Goal: Use online tool/utility: Utilize a website feature to perform a specific function

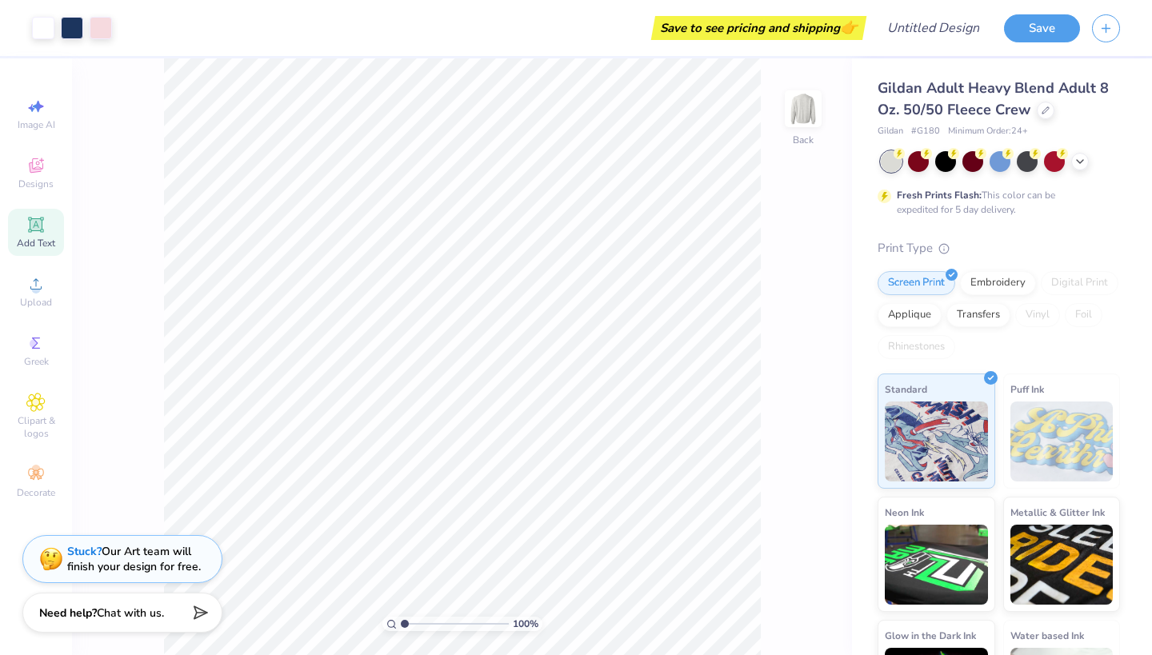
click at [61, 230] on div "Add Text" at bounding box center [36, 232] width 56 height 47
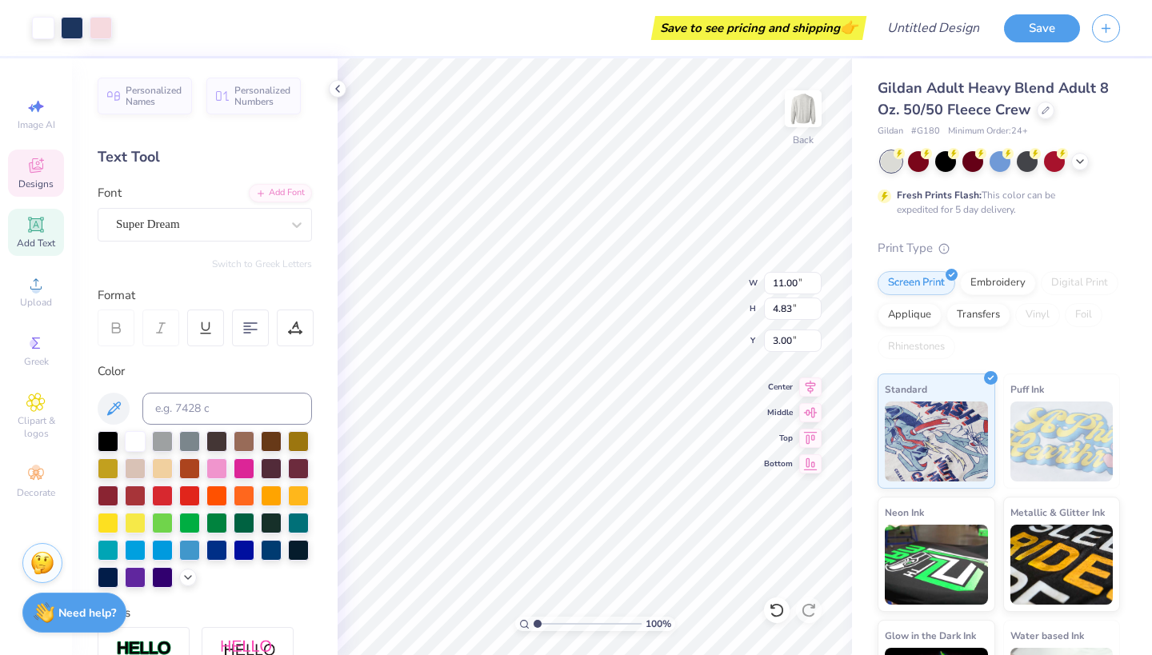
click at [30, 168] on icon at bounding box center [36, 167] width 13 height 10
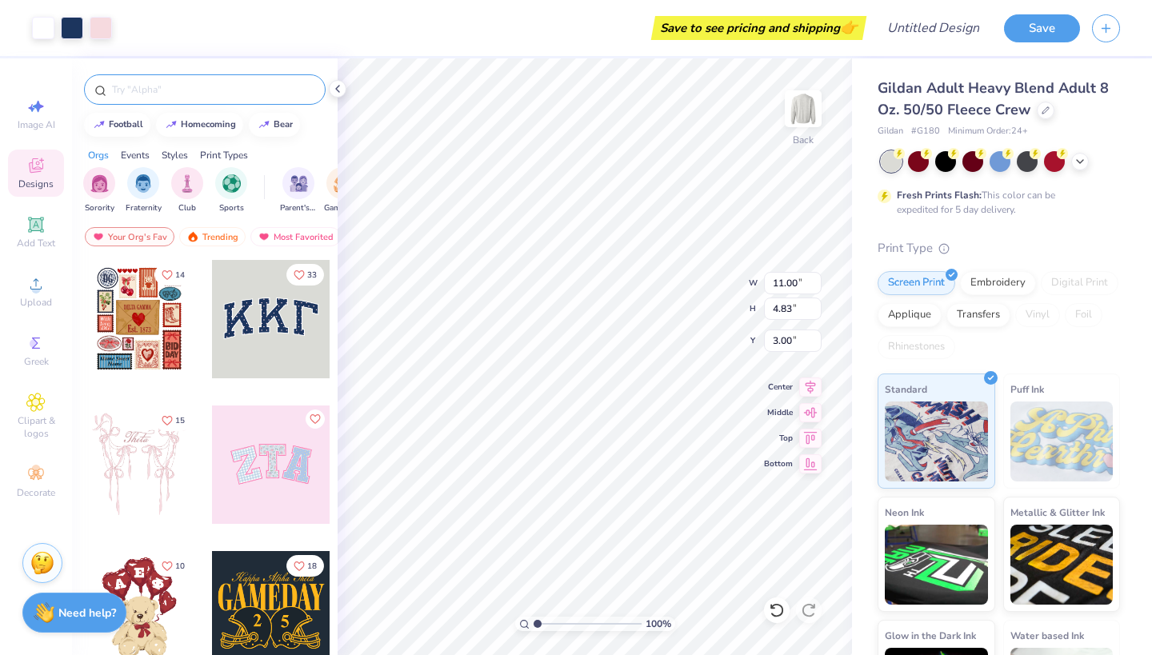
click at [172, 100] on div at bounding box center [205, 89] width 242 height 30
click at [158, 92] on input "text" at bounding box center [212, 90] width 205 height 16
type input "APO"
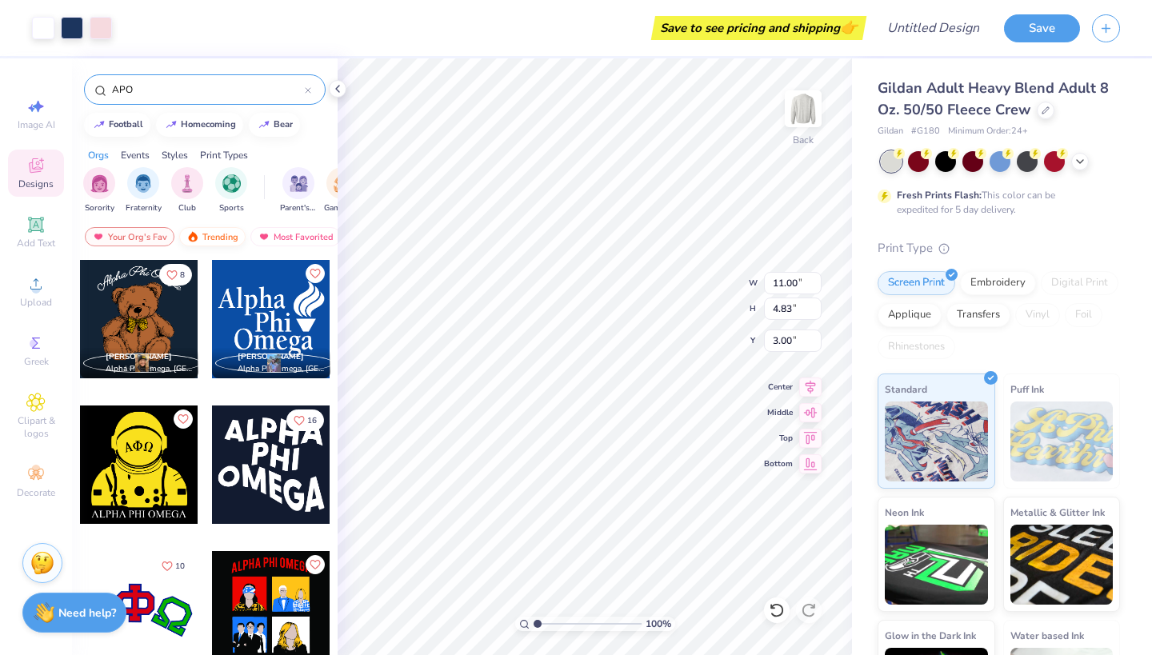
click at [207, 234] on div "Trending" at bounding box center [212, 236] width 66 height 19
click at [272, 232] on div "Most Favorited" at bounding box center [295, 236] width 90 height 19
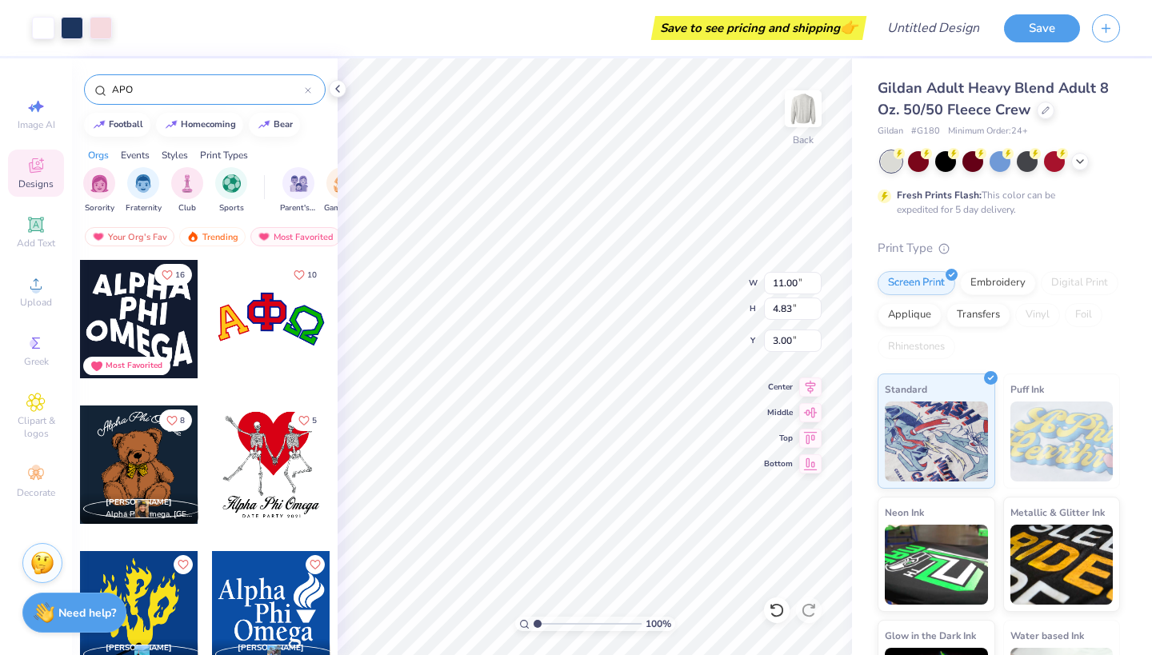
click at [262, 339] on div at bounding box center [271, 319] width 118 height 118
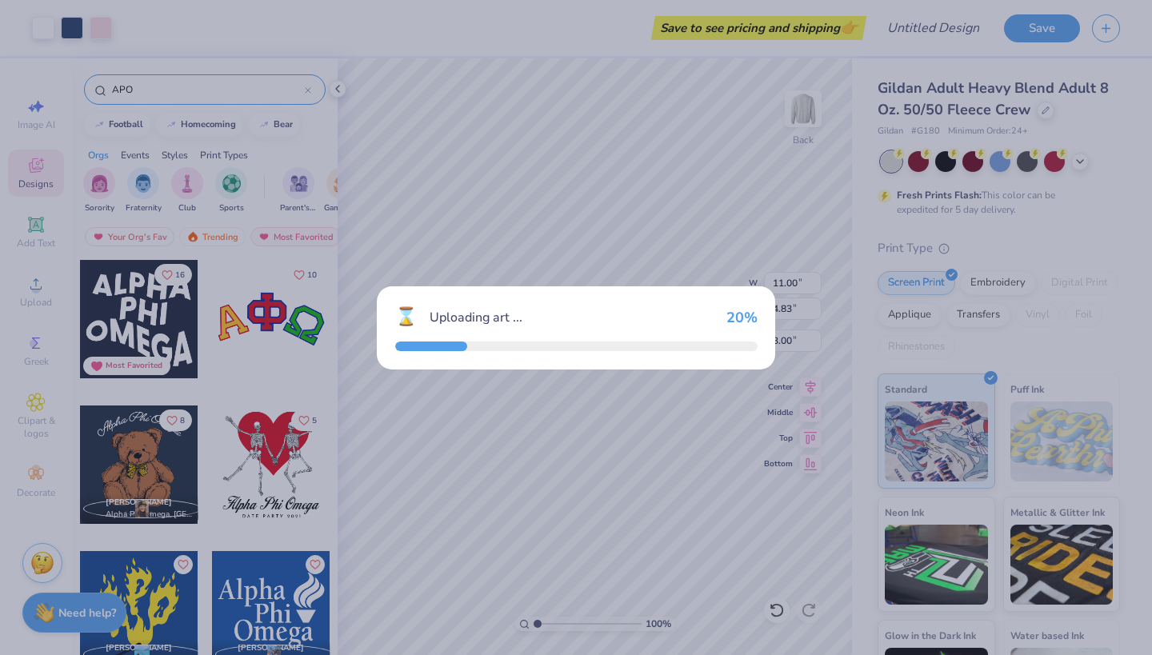
type input "11.88"
type input "6.08"
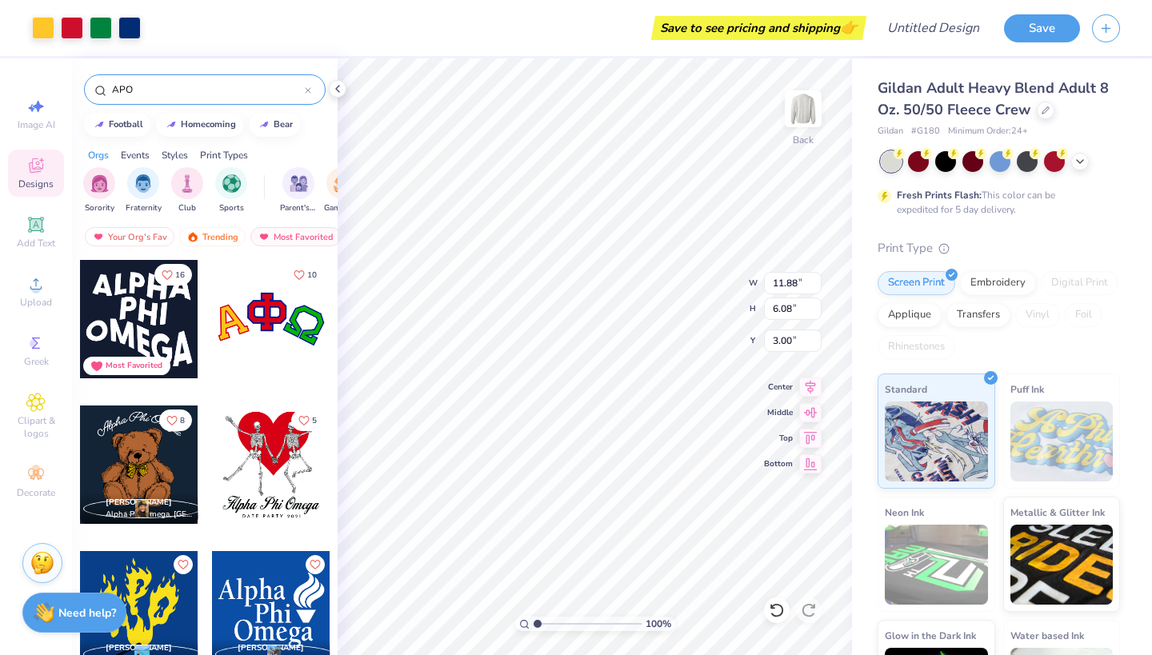
type input "8.50"
click at [541, 246] on div "Hold “Option ⌥” to see the space between elements." at bounding box center [626, 261] width 170 height 46
type input "11.00"
type input "4.83"
type input "3.00"
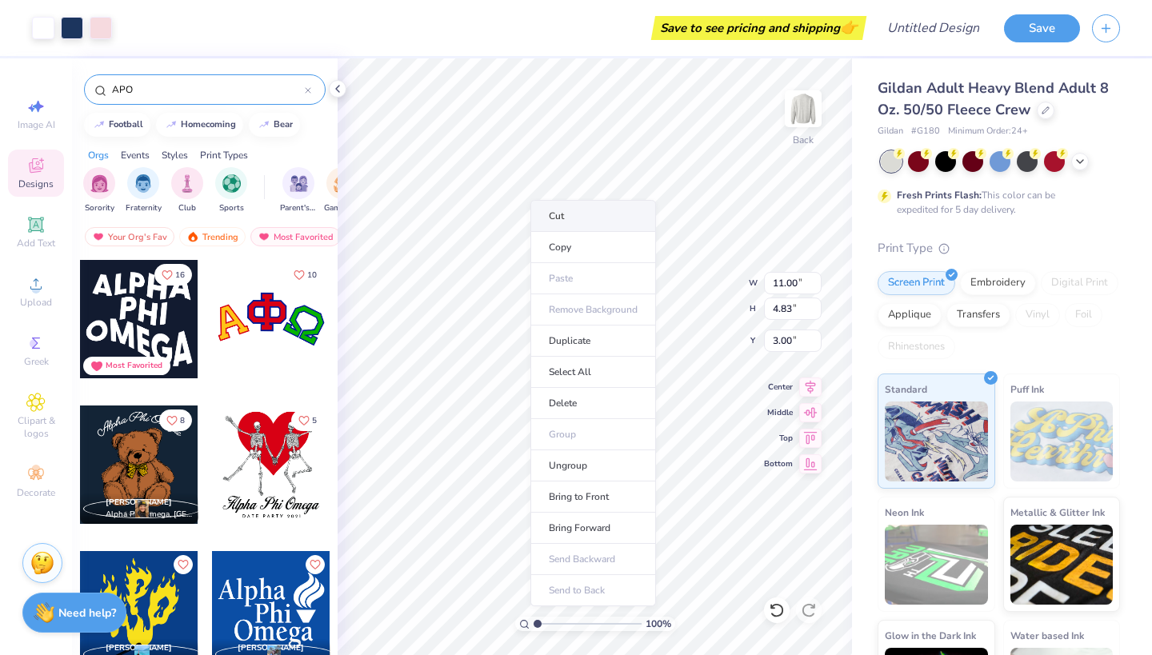
click at [551, 216] on li "Cut" at bounding box center [593, 216] width 126 height 32
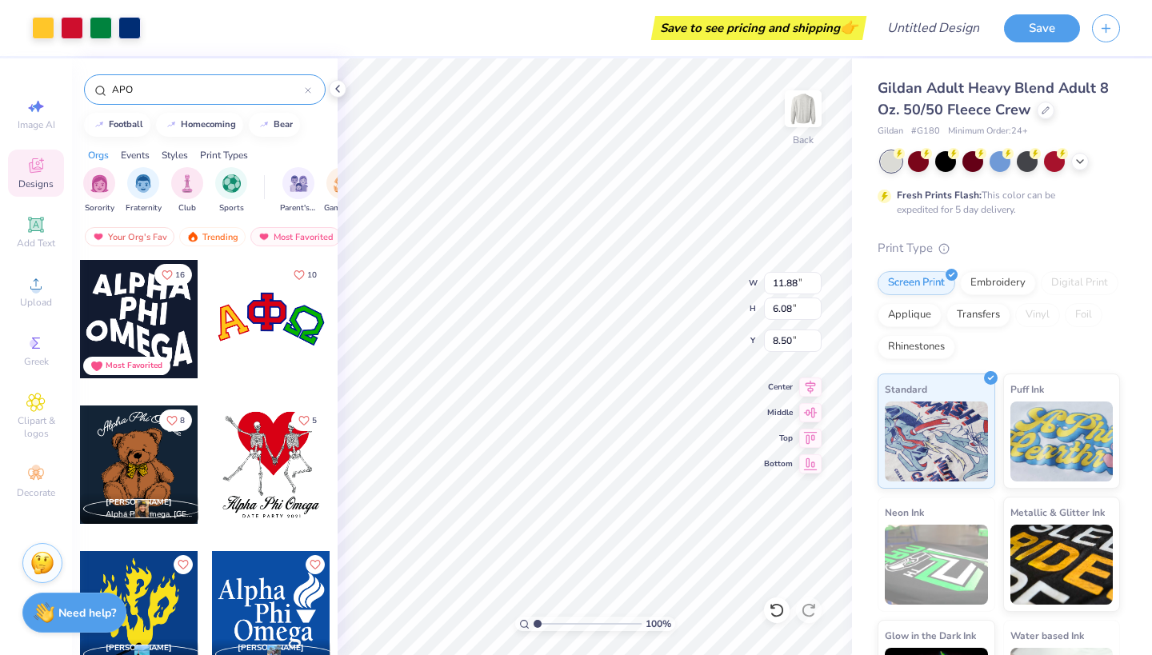
type input "2.66"
